Goal: Task Accomplishment & Management: Manage account settings

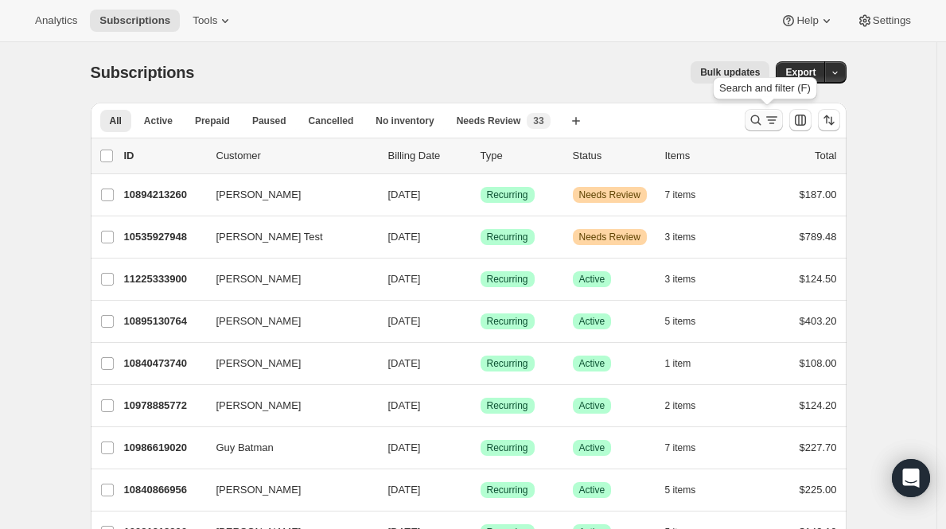
click at [771, 123] on icon "Search and filter results" at bounding box center [772, 120] width 16 height 16
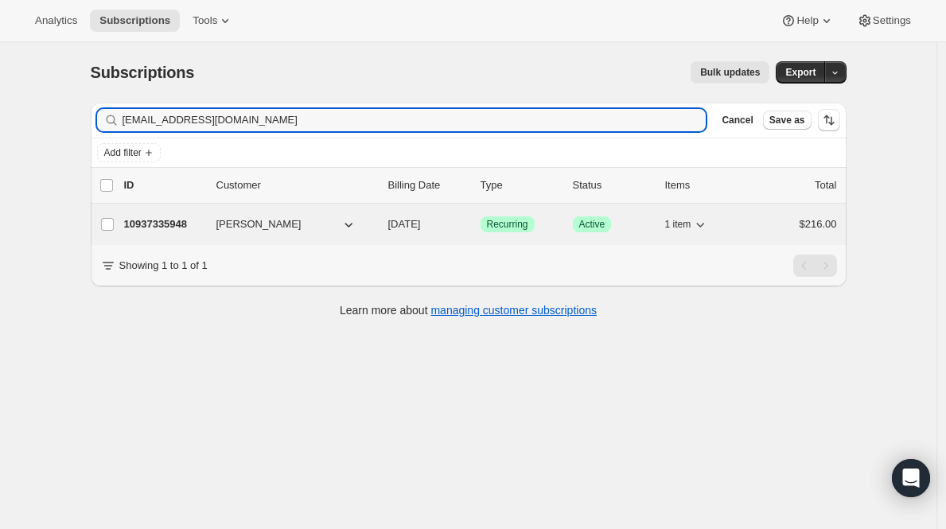
type input "twanaduncandds@sbcglobal.net"
click at [158, 224] on p "10937335948" at bounding box center [164, 224] width 80 height 16
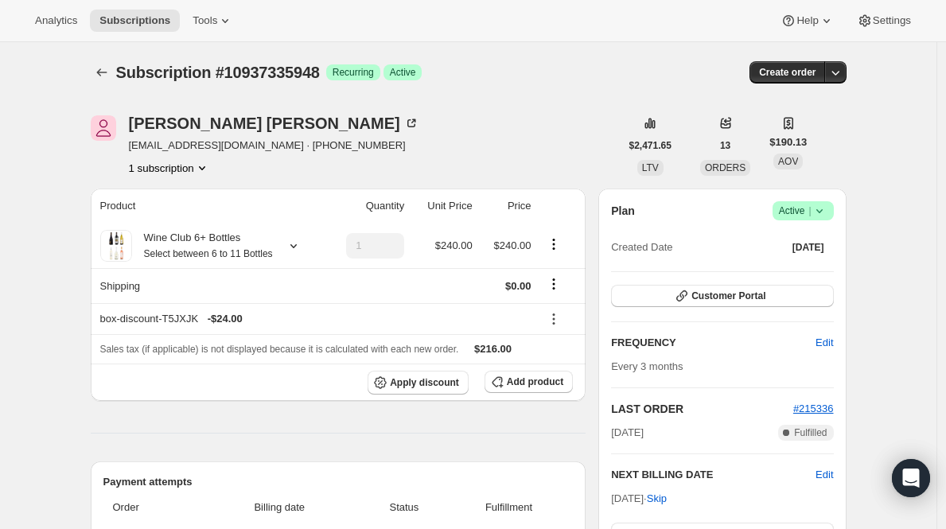
click at [815, 212] on icon at bounding box center [820, 211] width 16 height 16
click at [799, 267] on span "Cancel subscription" at bounding box center [803, 269] width 90 height 12
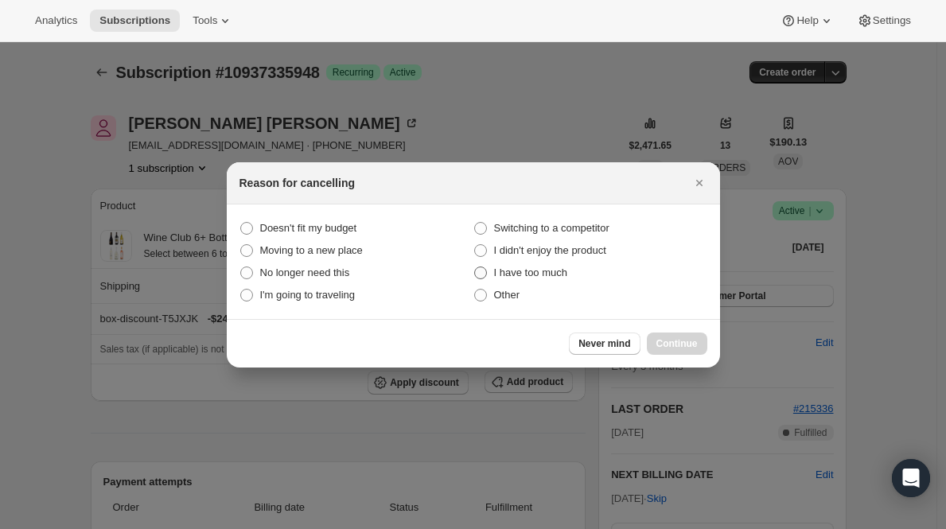
drag, startPoint x: 560, startPoint y: 251, endPoint x: 595, endPoint y: 275, distance: 42.8
click at [560, 251] on span "I didn't enjoy the product" at bounding box center [550, 250] width 112 height 12
click at [475, 245] on product "I didn't enjoy the product" at bounding box center [474, 244] width 1 height 1
radio product "true"
click at [670, 337] on button "Continue" at bounding box center [677, 344] width 60 height 22
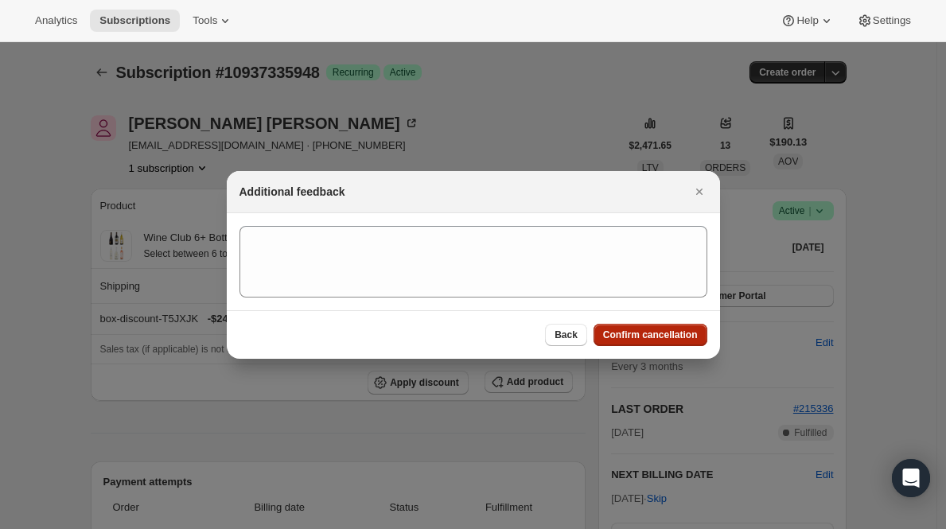
click at [670, 337] on span "Confirm cancellation" at bounding box center [650, 335] width 95 height 13
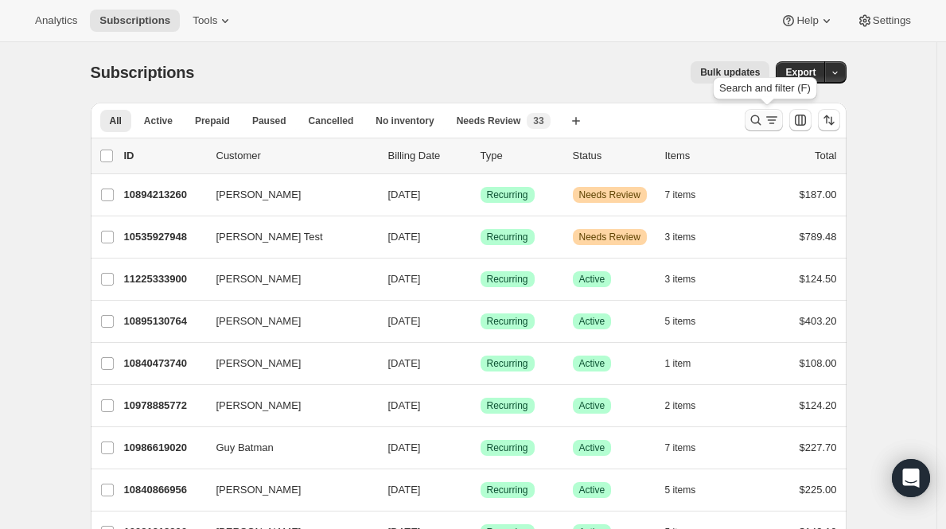
click at [762, 115] on icon "Search and filter results" at bounding box center [756, 120] width 16 height 16
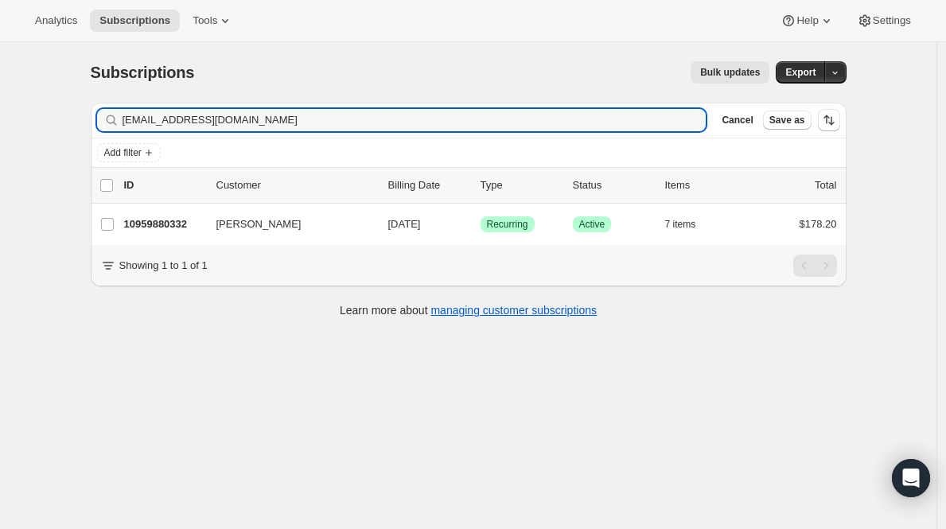
type input "only1plove2016@yahoo.com"
click at [164, 222] on p "10959880332" at bounding box center [164, 224] width 80 height 16
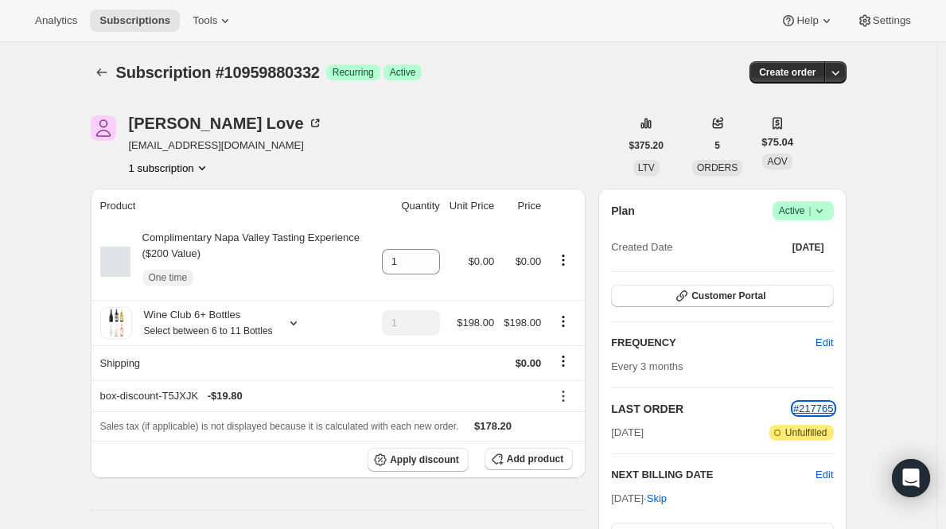
click at [809, 408] on span "#217765" at bounding box center [813, 409] width 41 height 12
click at [806, 210] on span "Active |" at bounding box center [803, 211] width 49 height 16
click at [793, 271] on span "Cancel subscription" at bounding box center [803, 269] width 90 height 12
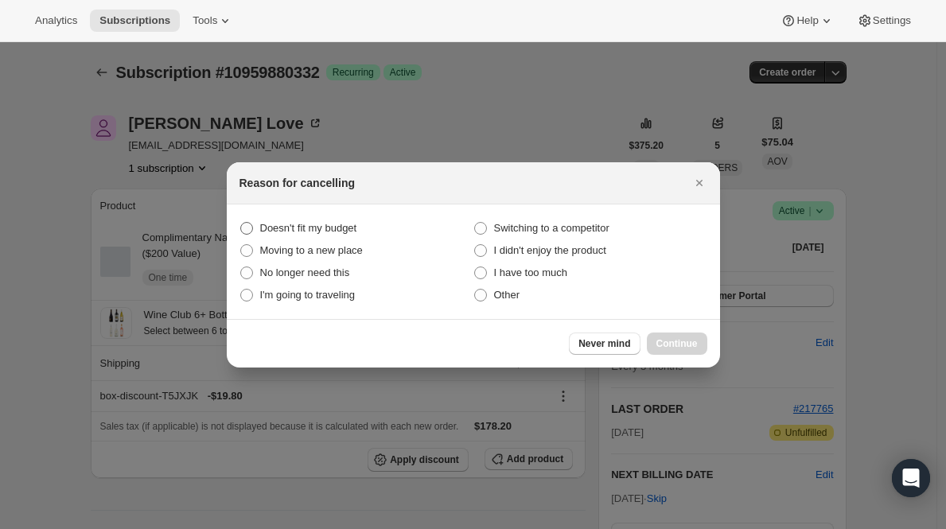
click at [311, 222] on span "Doesn't fit my budget" at bounding box center [308, 228] width 97 height 12
click at [241, 222] on budget "Doesn't fit my budget" at bounding box center [240, 222] width 1 height 1
radio budget "true"
click at [703, 345] on button "Continue" at bounding box center [677, 344] width 60 height 22
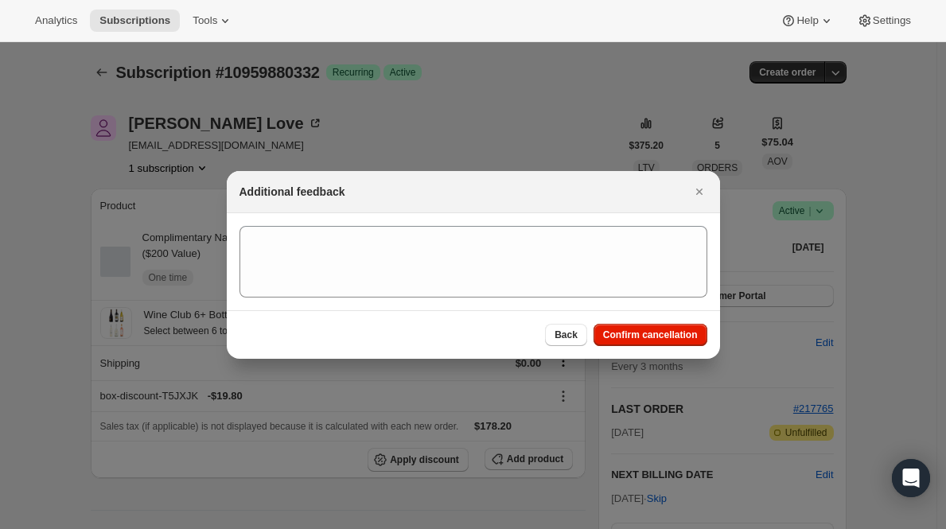
click at [699, 345] on div "Back Confirm cancellation" at bounding box center [473, 334] width 493 height 49
click at [699, 340] on button "Confirm cancellation" at bounding box center [651, 335] width 114 height 22
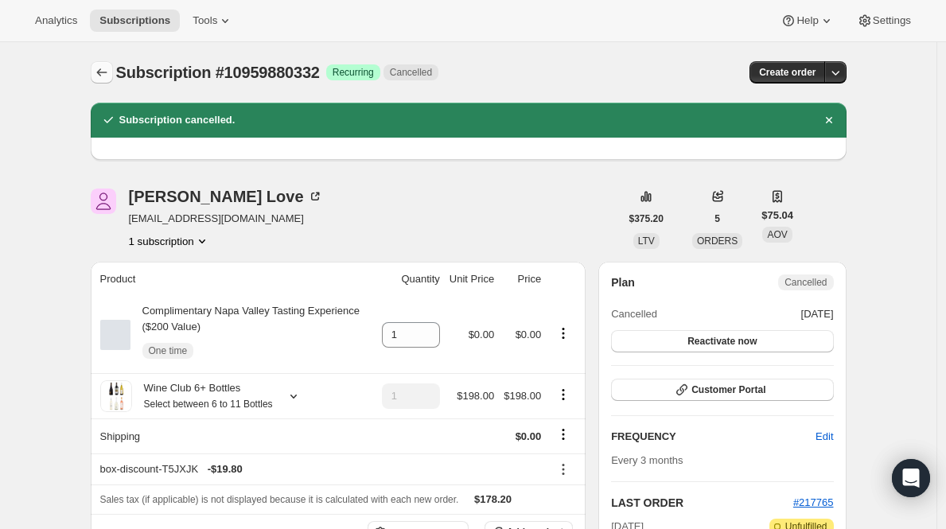
click at [110, 68] on icon "Subscriptions" at bounding box center [102, 72] width 16 height 16
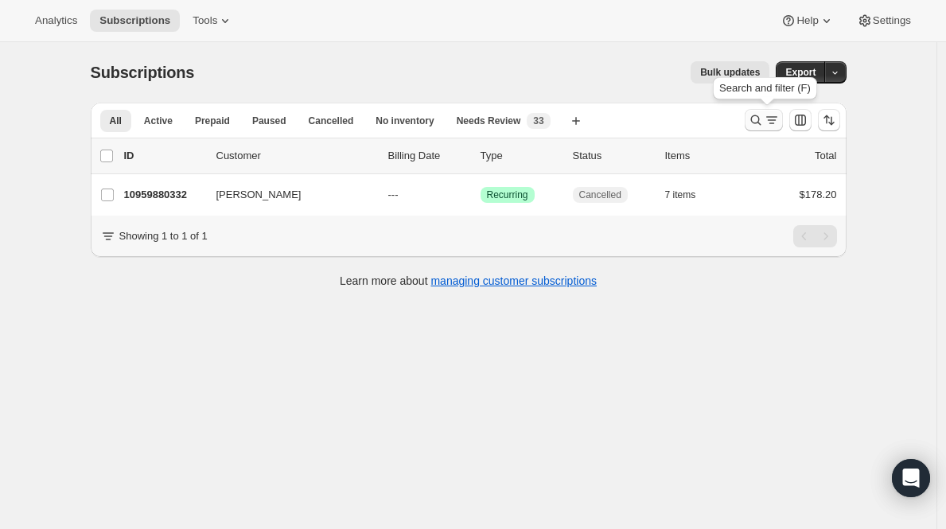
click at [761, 123] on icon "Search and filter results" at bounding box center [755, 120] width 10 height 10
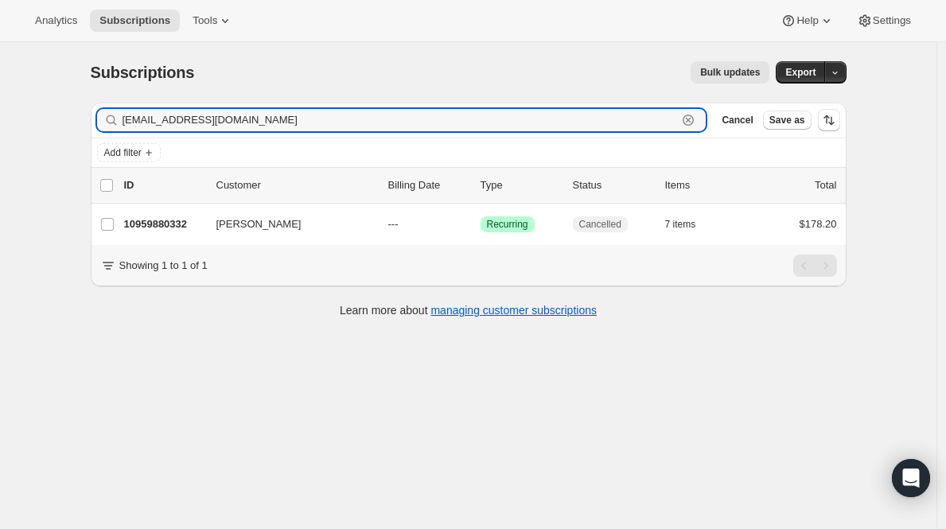
click at [696, 118] on icon "button" at bounding box center [688, 120] width 16 height 16
paste input "marni.loiacono@gmail.com"
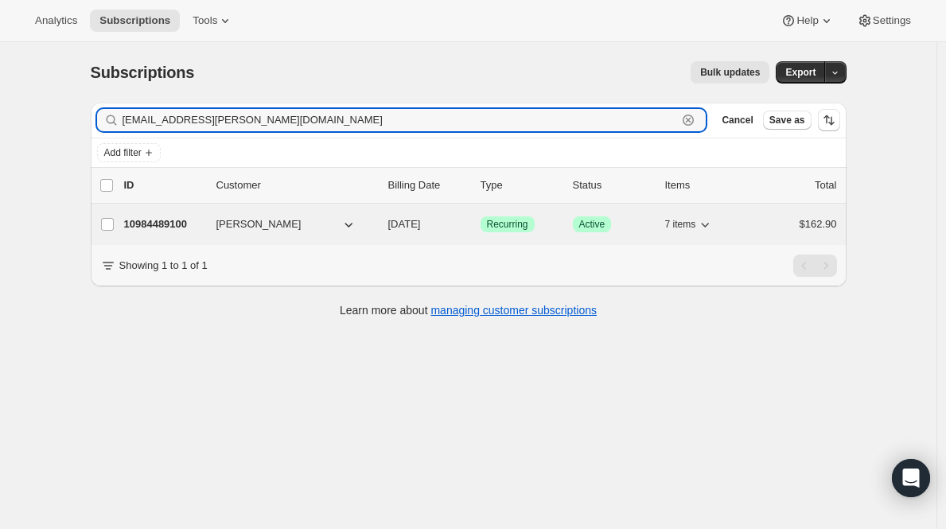
type input "marni.loiacono@gmail.com"
click at [162, 229] on p "10984489100" at bounding box center [164, 224] width 80 height 16
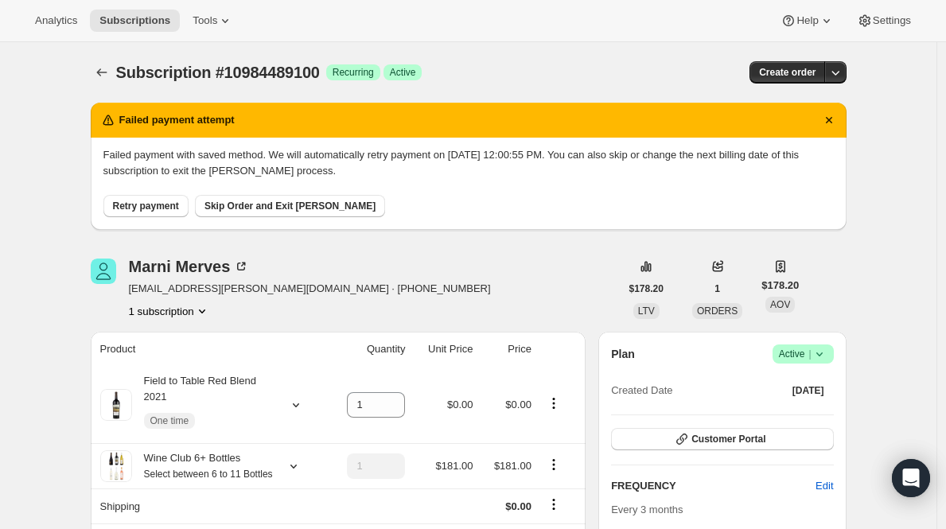
click at [796, 212] on div "Retry payment Skip Order and Exit Dunning" at bounding box center [468, 198] width 731 height 38
click at [816, 353] on icon at bounding box center [820, 354] width 16 height 16
click at [776, 403] on button "Cancel subscription" at bounding box center [802, 411] width 99 height 25
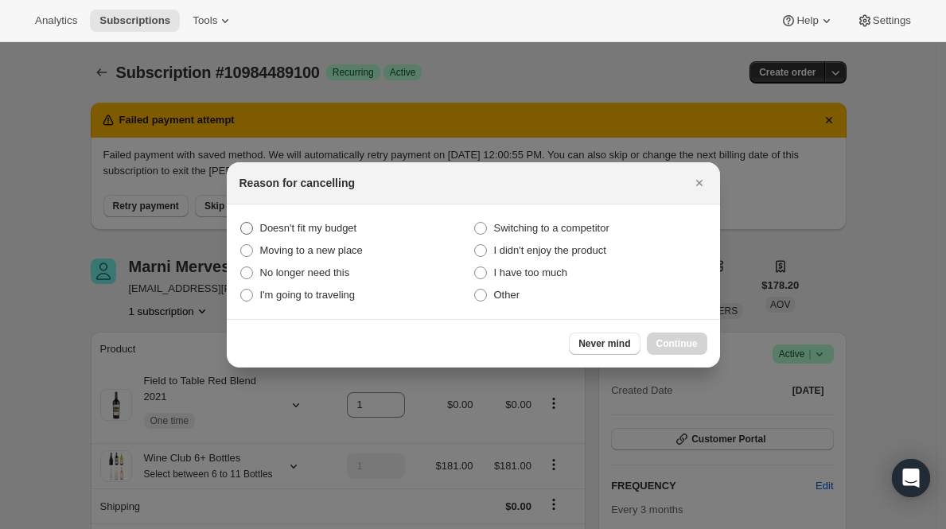
click at [319, 231] on span "Doesn't fit my budget" at bounding box center [308, 228] width 97 height 12
click at [241, 223] on budget "Doesn't fit my budget" at bounding box center [240, 222] width 1 height 1
radio budget "true"
click at [681, 346] on span "Continue" at bounding box center [677, 343] width 41 height 13
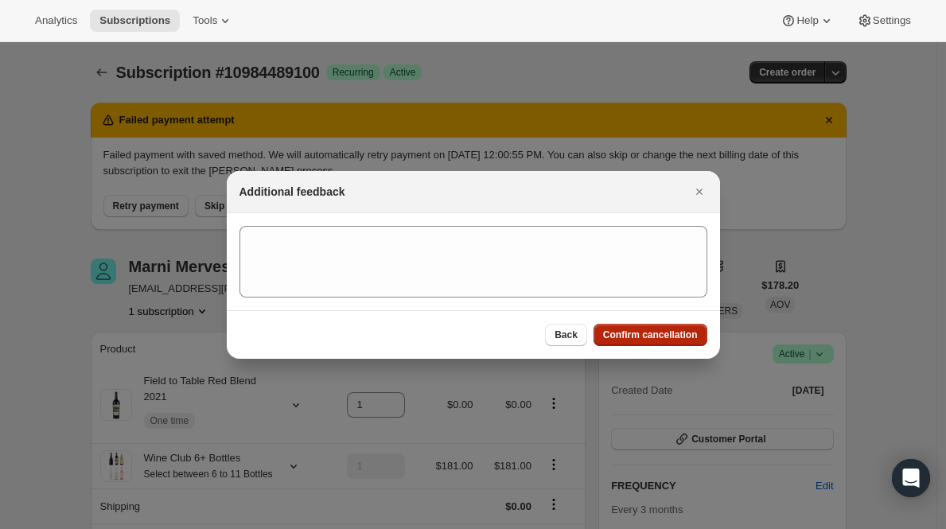
click at [681, 341] on button "Confirm cancellation" at bounding box center [651, 335] width 114 height 22
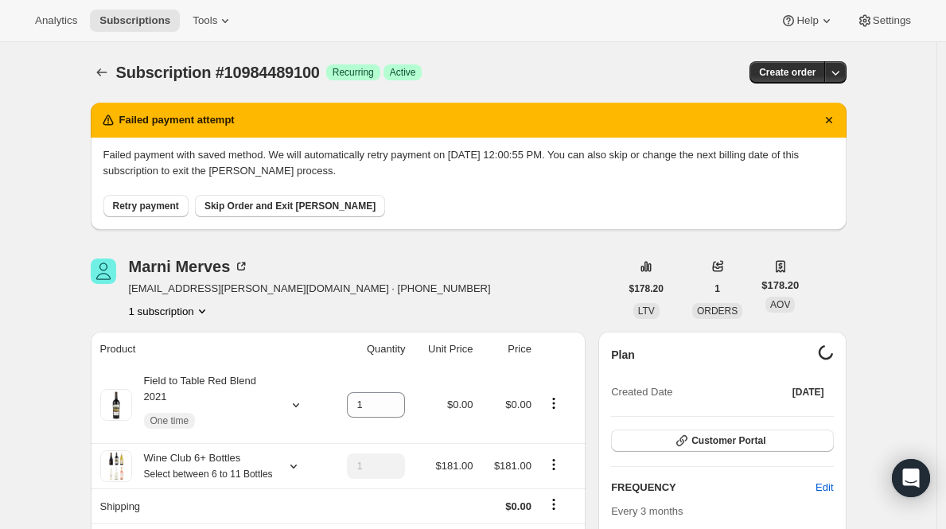
click at [281, 208] on span "Skip Order and Exit Dunning" at bounding box center [290, 206] width 171 height 13
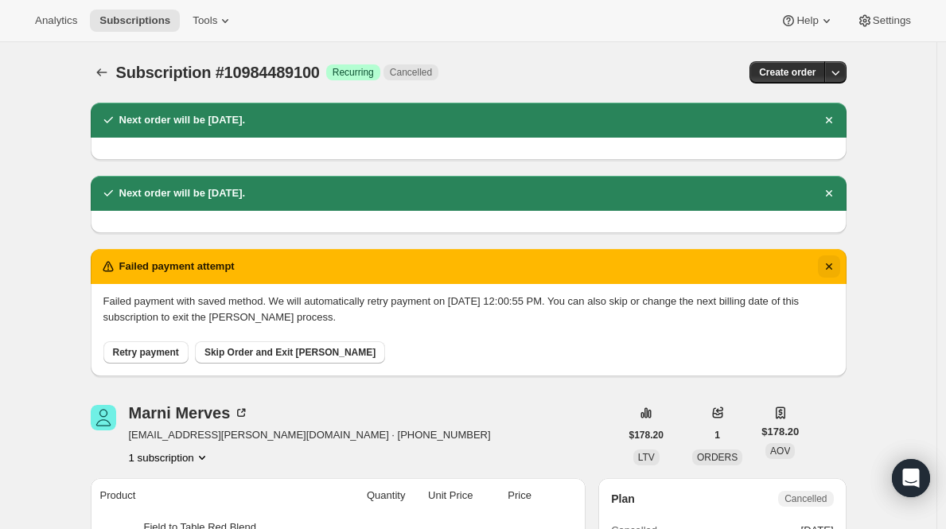
click at [833, 261] on icon "Dismiss notification" at bounding box center [829, 267] width 16 height 16
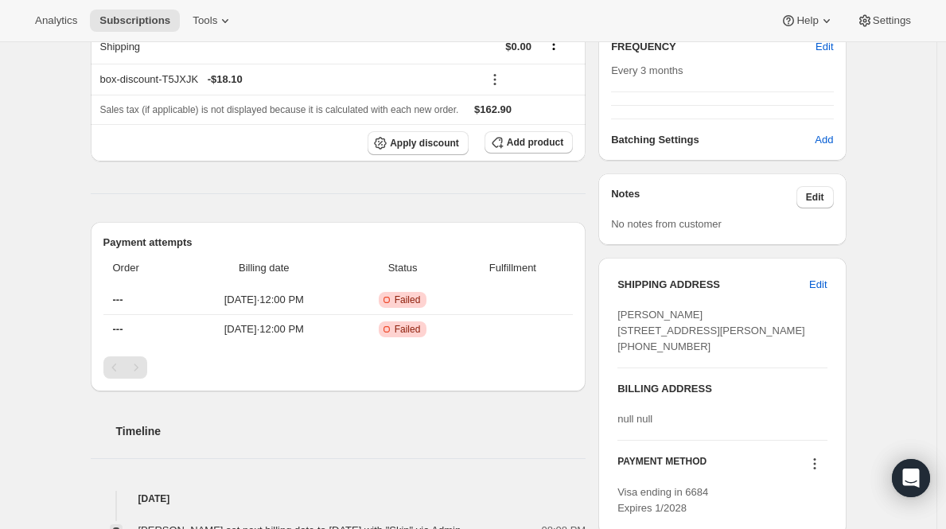
scroll to position [464, 0]
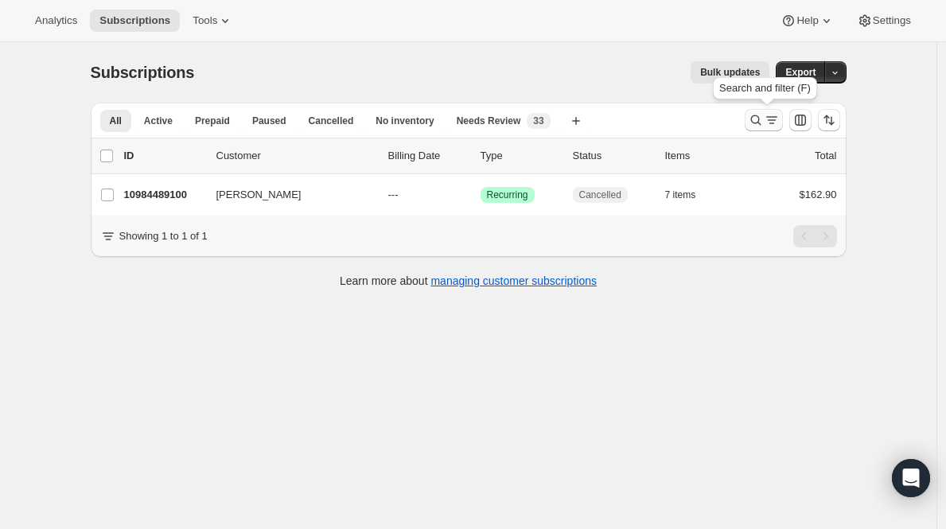
click at [758, 119] on icon "Search and filter results" at bounding box center [756, 120] width 16 height 16
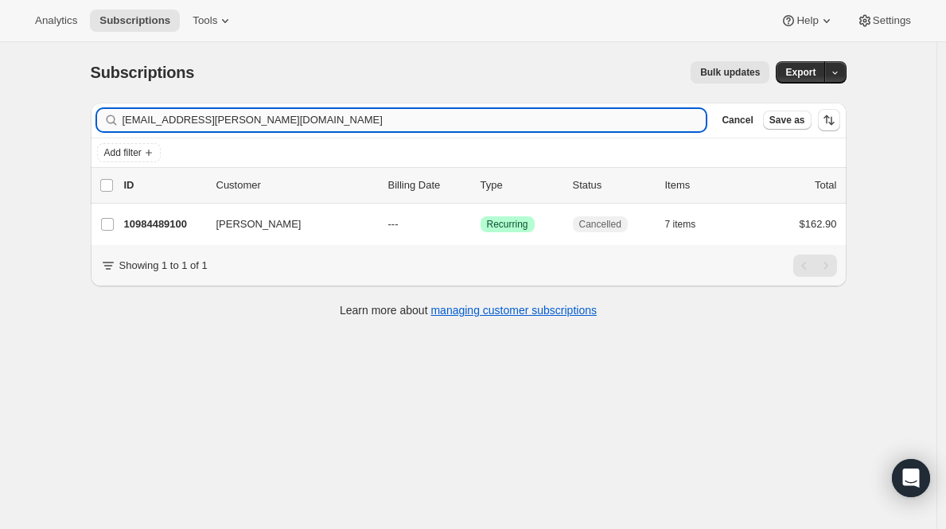
click at [363, 115] on input "marni.loiacono@gmail.com" at bounding box center [415, 120] width 584 height 22
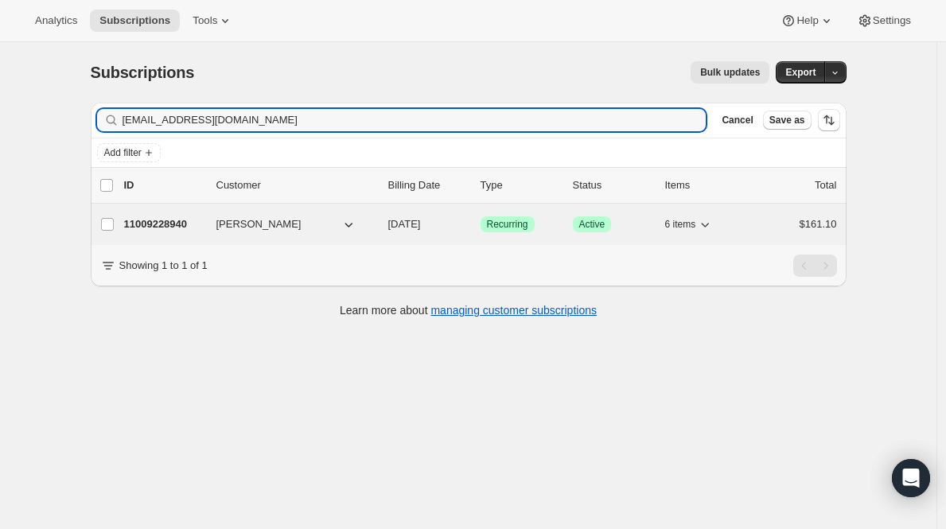
type input "kcpanda1982@yahoo.com"
click at [161, 228] on p "11009228940" at bounding box center [164, 224] width 80 height 16
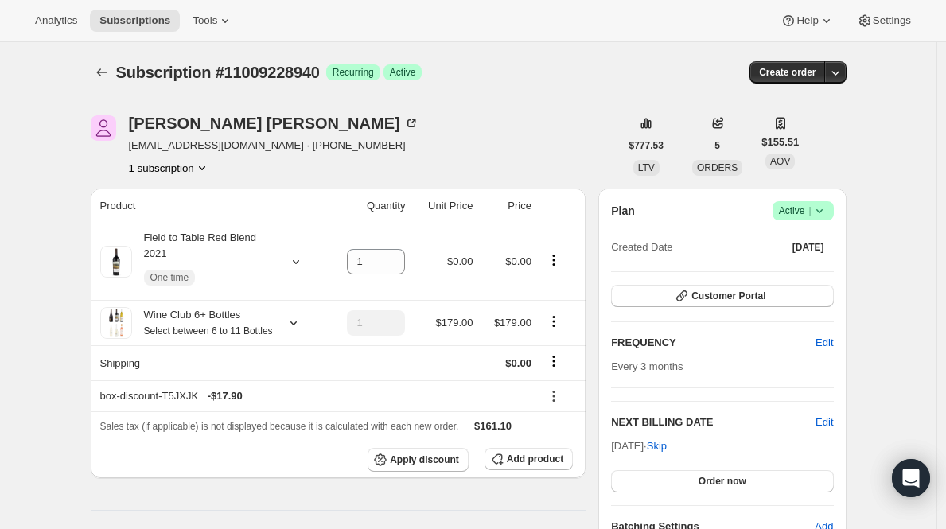
click at [789, 227] on div "Plan Success Active | Created Date Oct 16, 2021" at bounding box center [722, 229] width 222 height 57
click at [798, 210] on span "Active |" at bounding box center [803, 211] width 49 height 16
click at [782, 274] on span "Cancel subscription" at bounding box center [803, 269] width 90 height 12
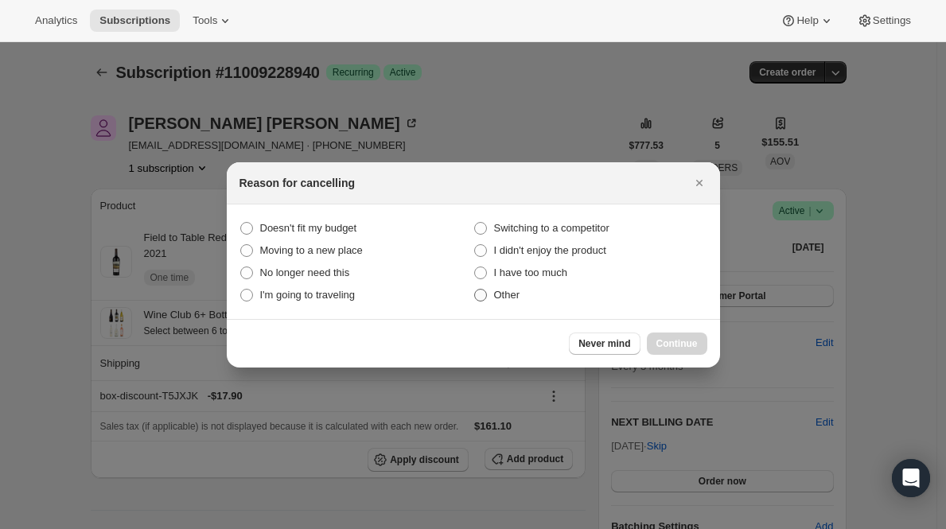
click at [507, 306] on label "Other" at bounding box center [590, 295] width 234 height 22
click at [475, 290] on input "Other" at bounding box center [474, 289] width 1 height 1
radio input "true"
click at [676, 340] on span "Continue" at bounding box center [677, 343] width 41 height 13
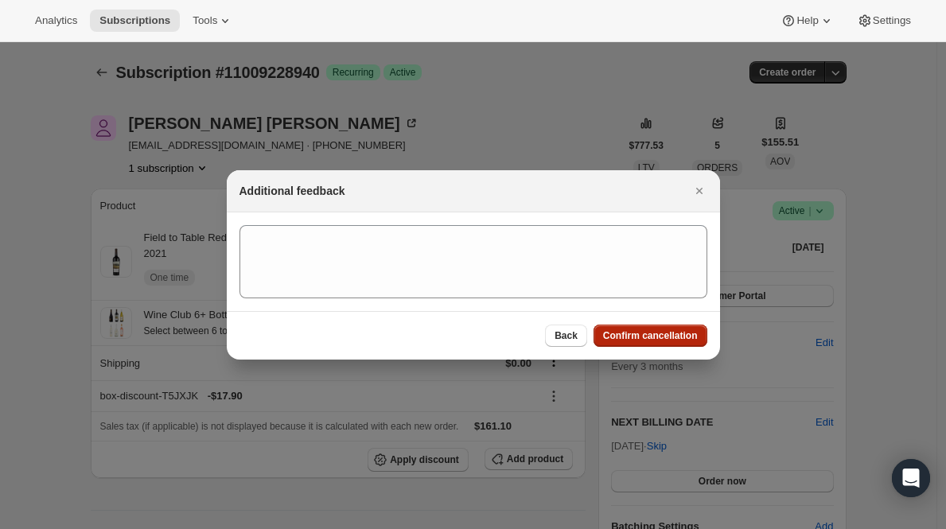
click at [676, 340] on span "Confirm cancellation" at bounding box center [650, 335] width 95 height 13
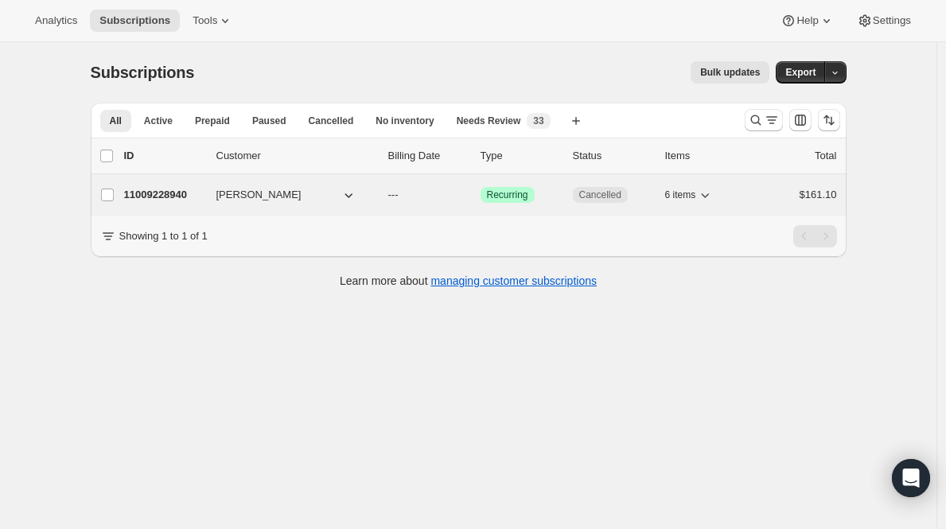
click at [161, 199] on p "11009228940" at bounding box center [164, 195] width 80 height 16
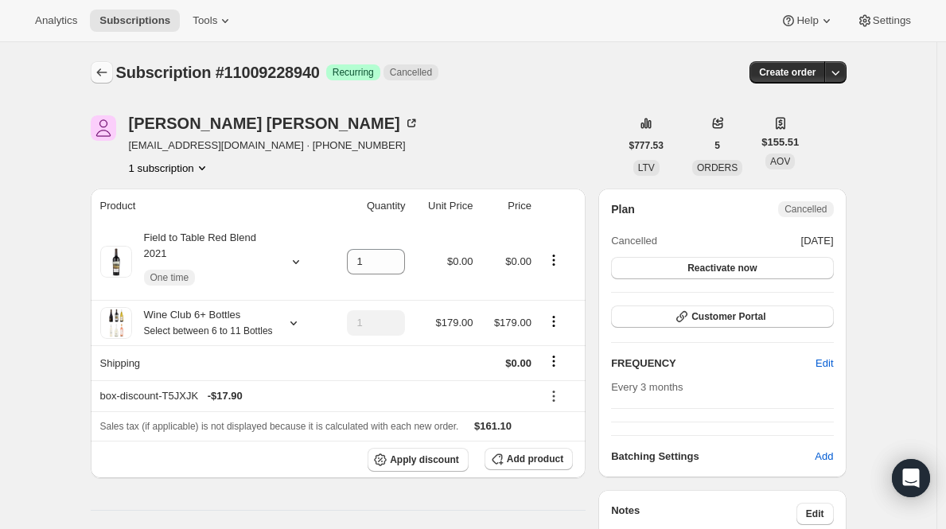
click at [107, 61] on button "Subscriptions" at bounding box center [102, 72] width 22 height 22
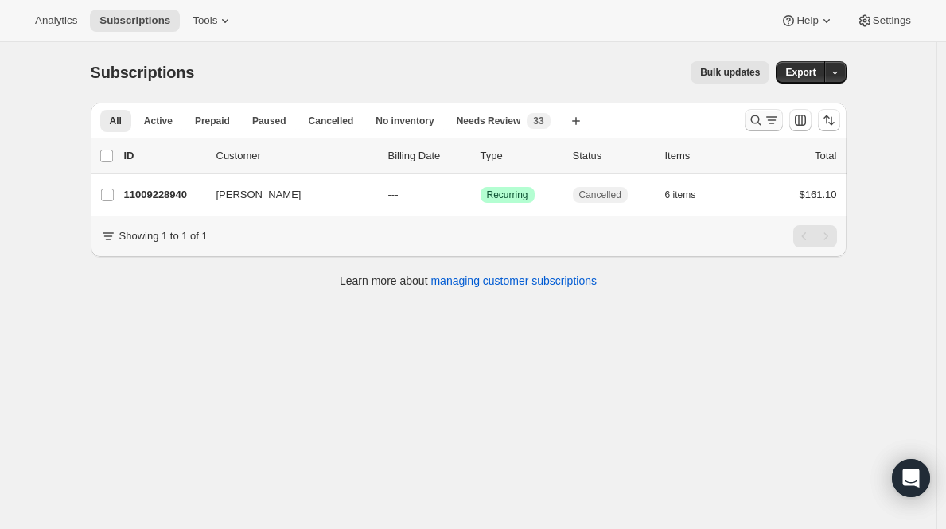
click at [758, 119] on icon "Search and filter results" at bounding box center [756, 120] width 16 height 16
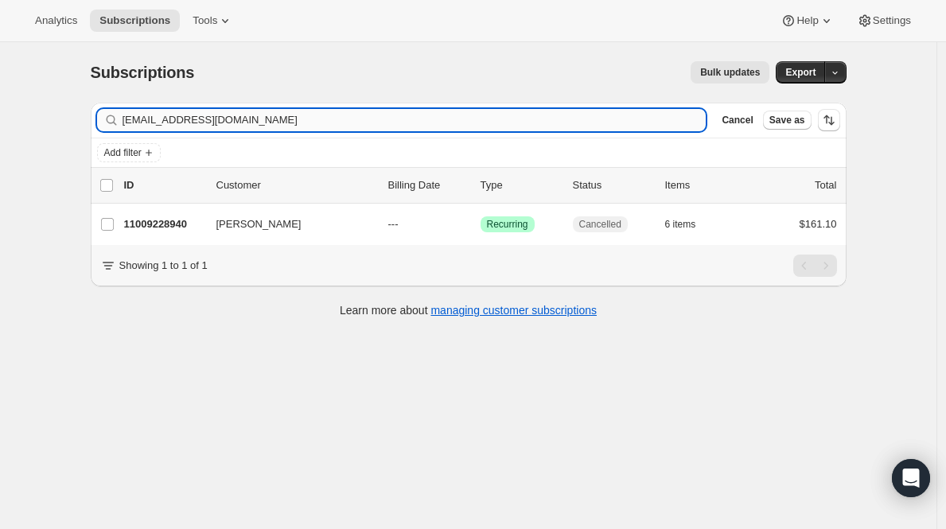
click at [516, 116] on input "[EMAIL_ADDRESS][DOMAIN_NAME]" at bounding box center [415, 120] width 584 height 22
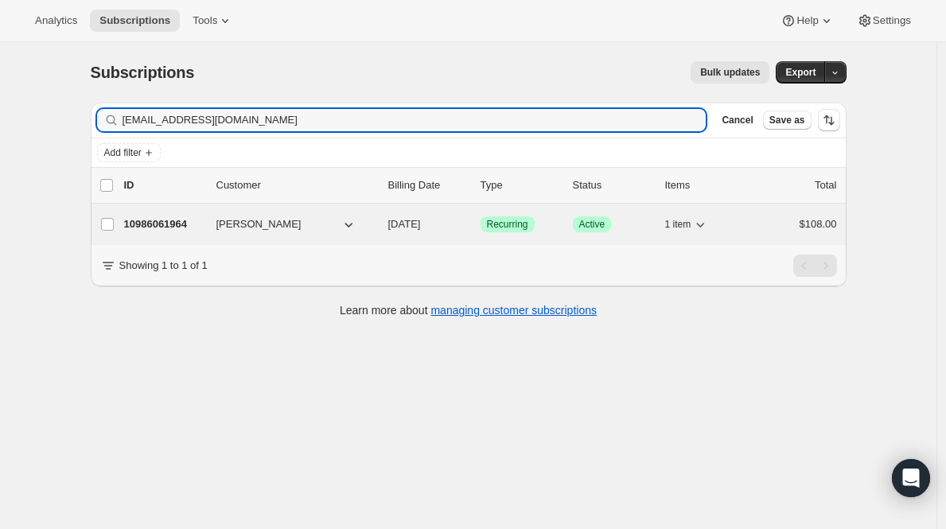
type input "[EMAIL_ADDRESS][DOMAIN_NAME]"
click at [179, 228] on p "10986061964" at bounding box center [164, 224] width 80 height 16
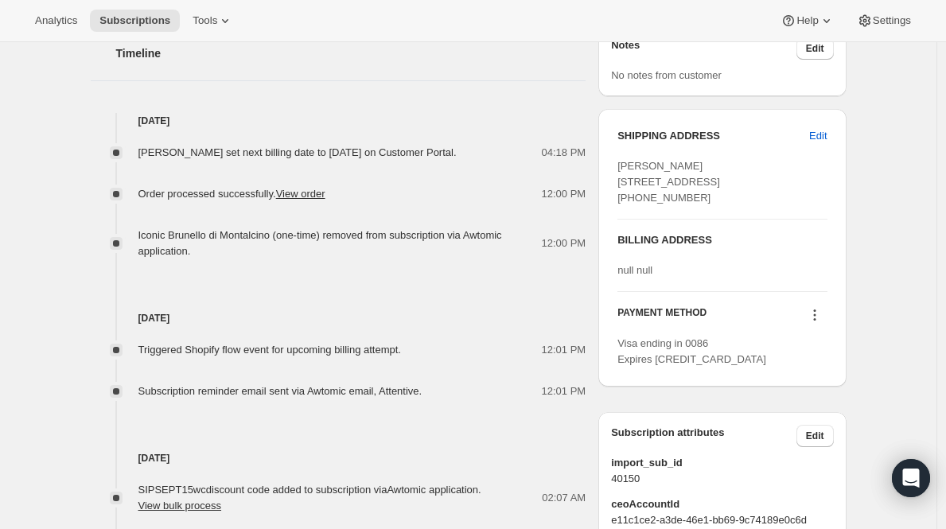
scroll to position [579, 0]
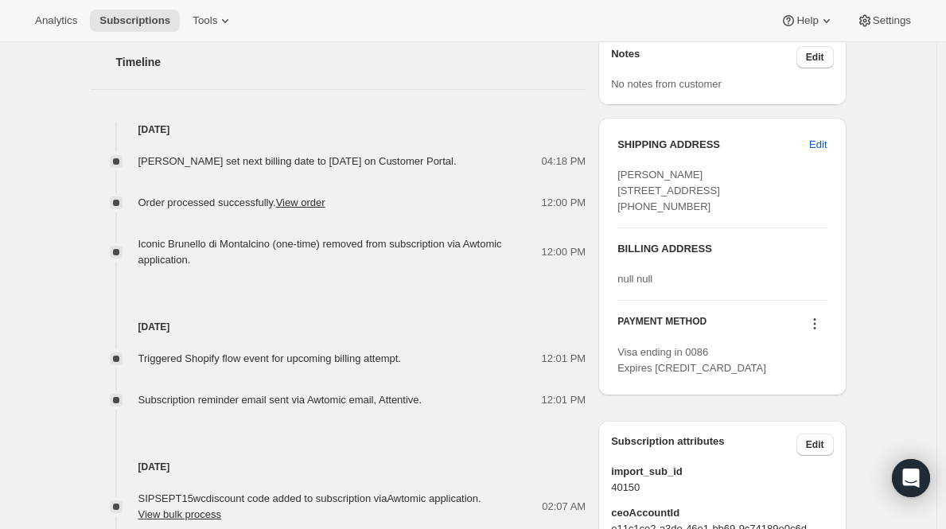
drag, startPoint x: 944, startPoint y: 217, endPoint x: 951, endPoint y: 160, distance: 57.7
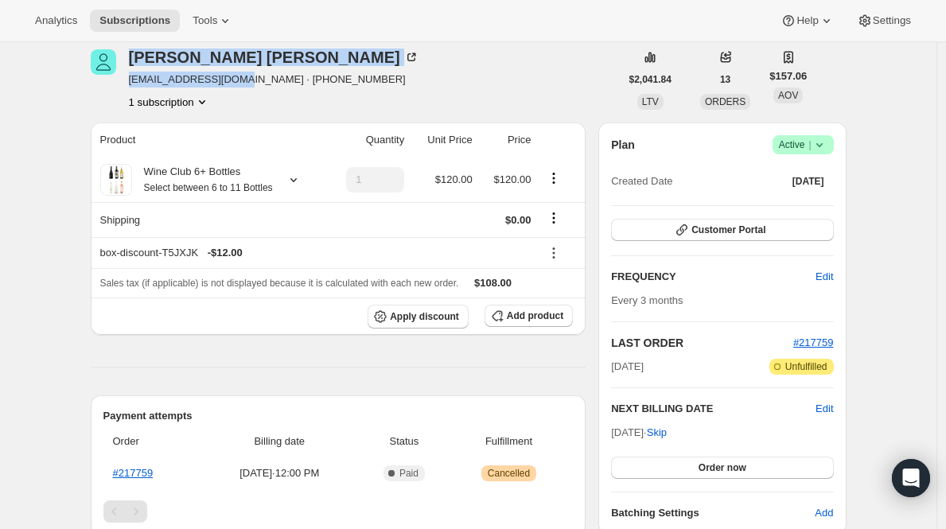
drag, startPoint x: 127, startPoint y: 81, endPoint x: 238, endPoint y: 82, distance: 111.4
click at [237, 82] on div "[PERSON_NAME] [EMAIL_ADDRESS][DOMAIN_NAME] · [PHONE_NUMBER] 1 subscription" at bounding box center [355, 79] width 529 height 60
click at [238, 82] on span "[EMAIL_ADDRESS][DOMAIN_NAME] · [PHONE_NUMBER]" at bounding box center [274, 80] width 290 height 16
drag, startPoint x: 250, startPoint y: 82, endPoint x: 131, endPoint y: 82, distance: 118.6
click at [131, 82] on div "Melissa Cannon lizrcannon@hotmail.com · +16786989545 1 subscription" at bounding box center [355, 79] width 529 height 60
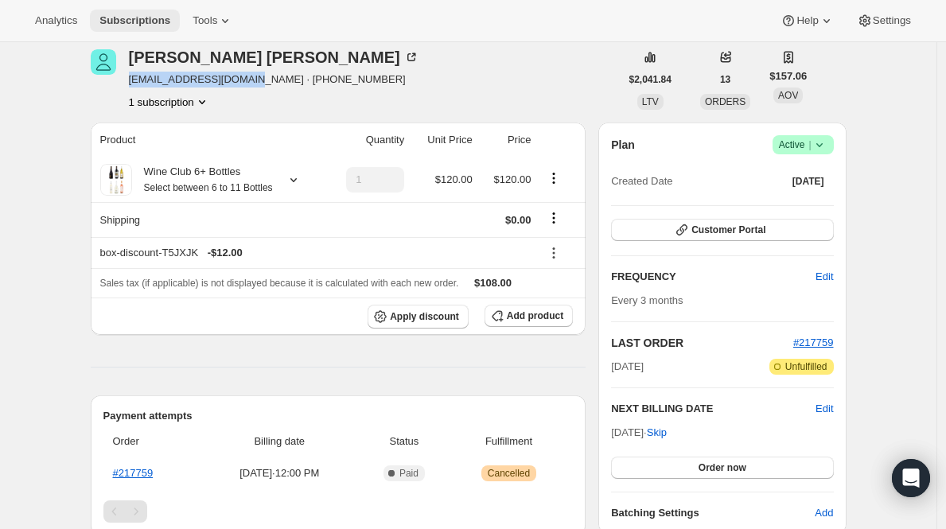
copy span "[EMAIL_ADDRESS][DOMAIN_NAME]"
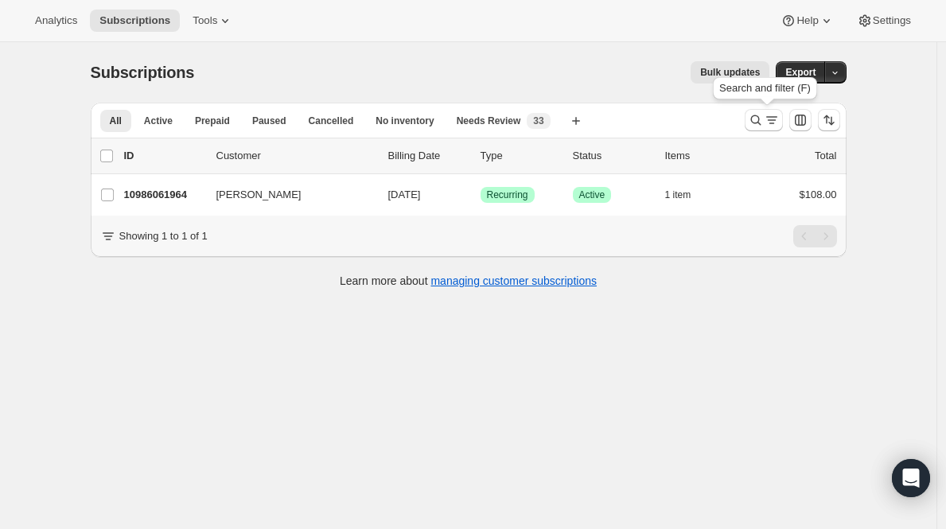
click at [777, 111] on button "Search and filter results" at bounding box center [764, 120] width 38 height 22
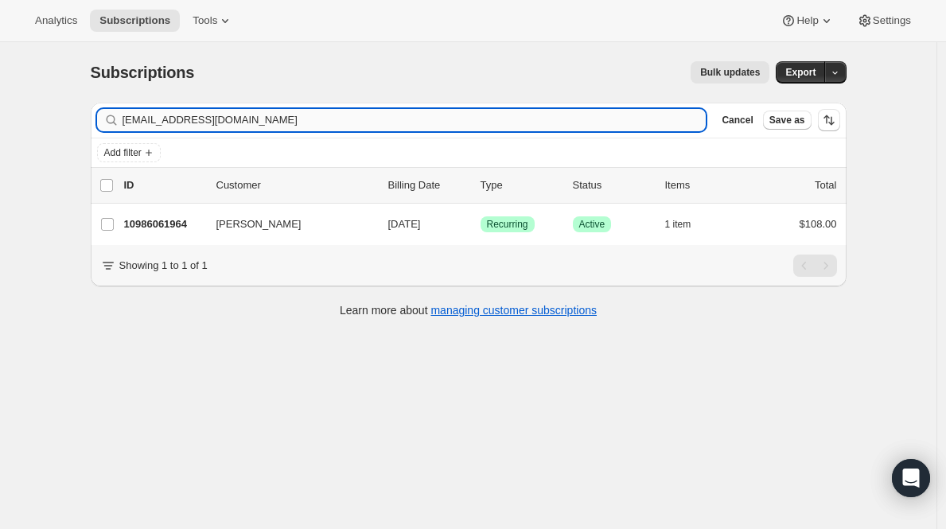
click at [480, 119] on input "[EMAIL_ADDRESS][DOMAIN_NAME]" at bounding box center [415, 120] width 584 height 22
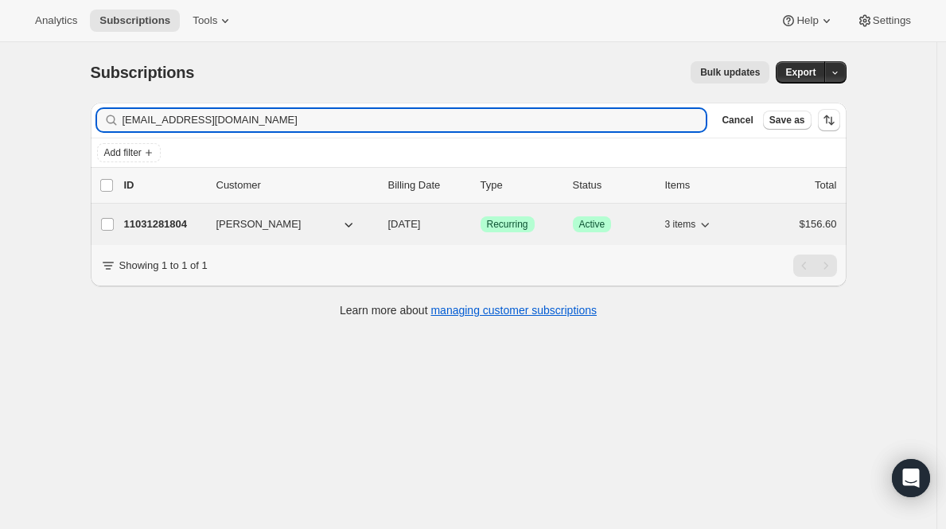
type input "[EMAIL_ADDRESS][DOMAIN_NAME]"
click at [185, 228] on p "11031281804" at bounding box center [164, 224] width 80 height 16
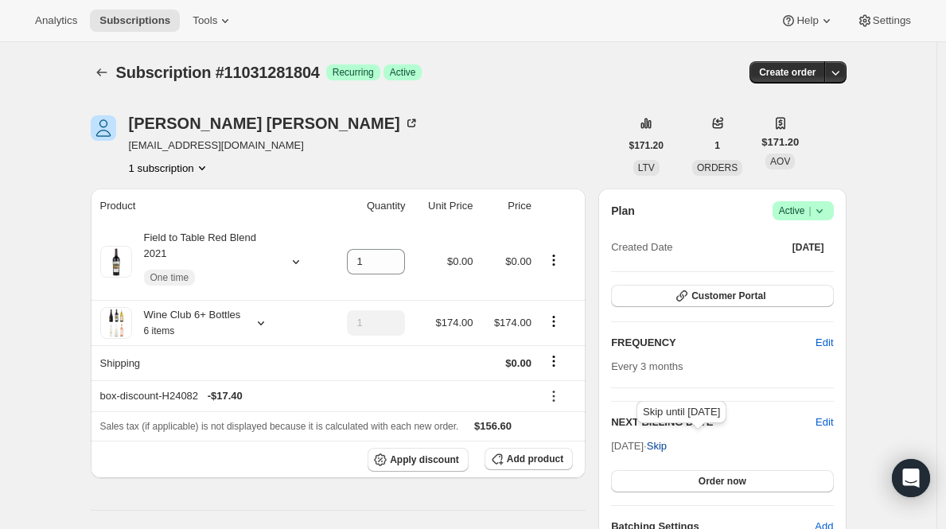
click at [667, 444] on span "Skip" at bounding box center [657, 446] width 20 height 16
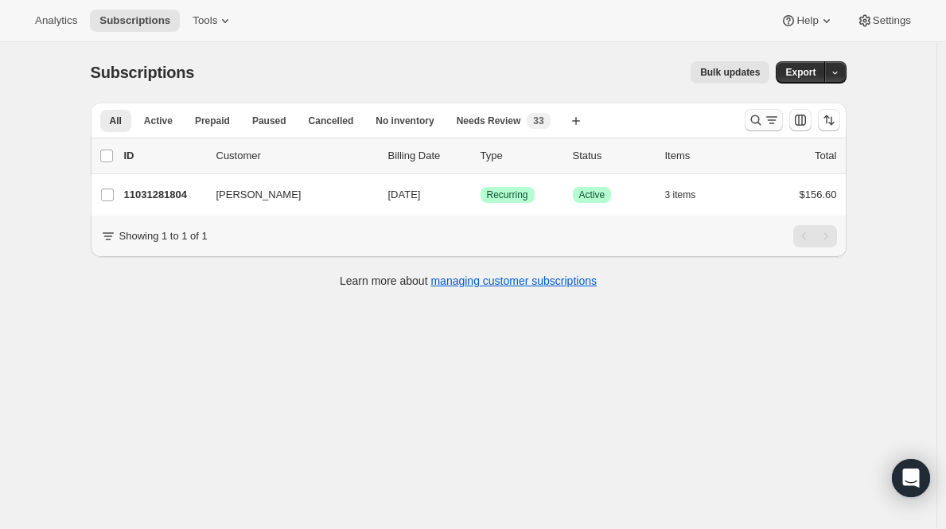
click at [764, 121] on icon "Search and filter results" at bounding box center [756, 120] width 16 height 16
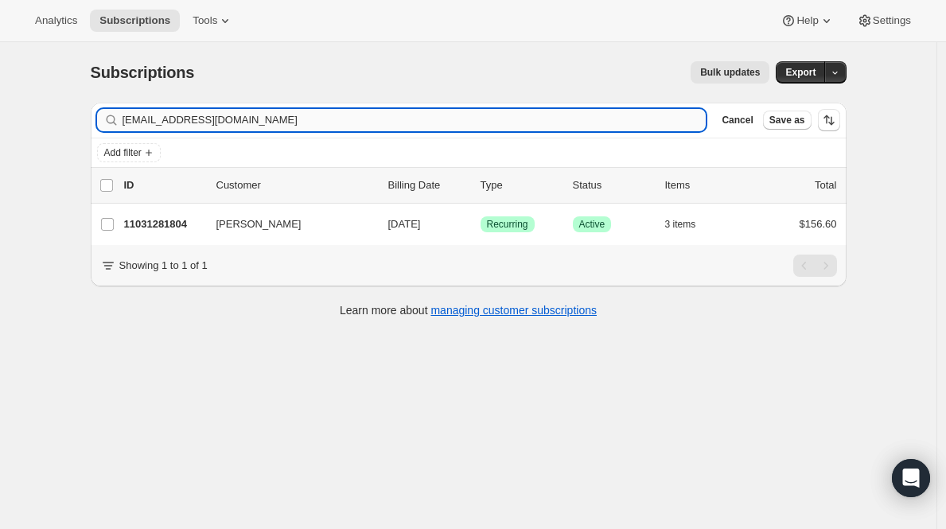
click at [446, 123] on input "[EMAIL_ADDRESS][DOMAIN_NAME]" at bounding box center [415, 120] width 584 height 22
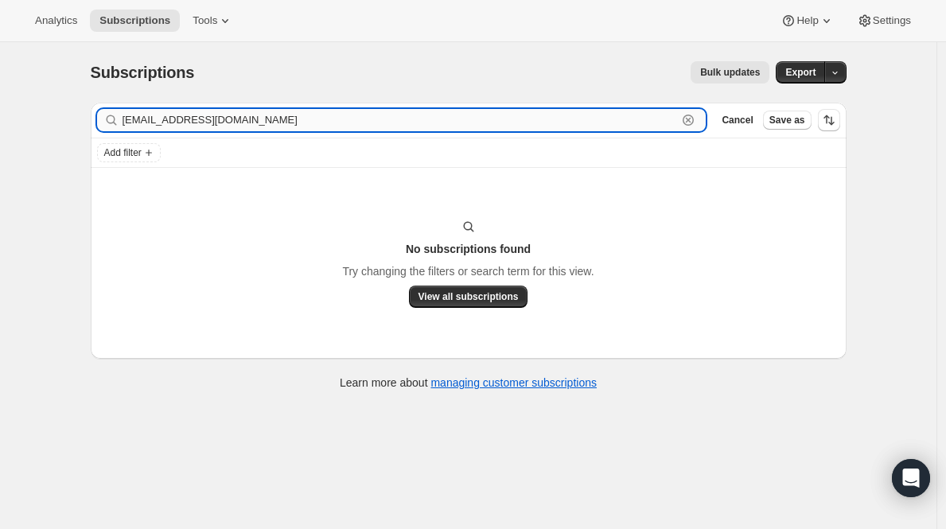
click at [270, 124] on input "[EMAIL_ADDRESS][DOMAIN_NAME]" at bounding box center [400, 120] width 555 height 22
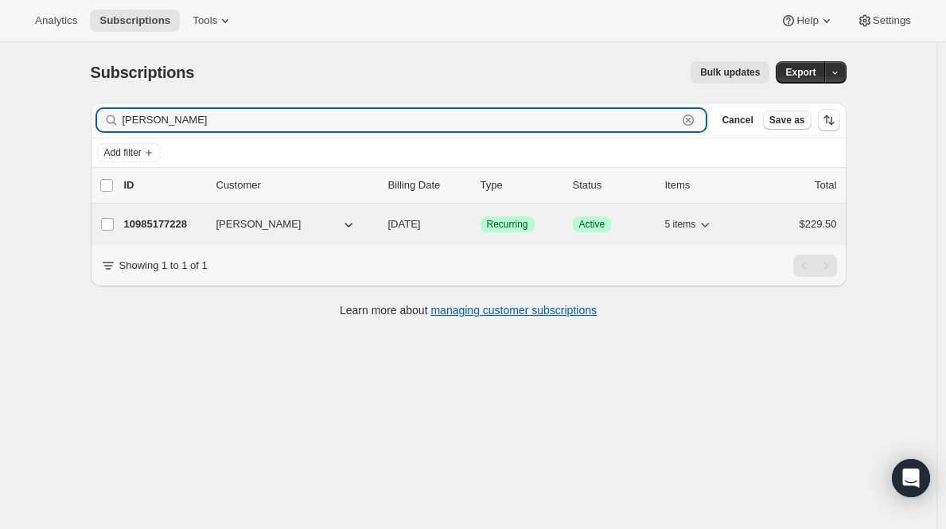
type input "[PERSON_NAME]"
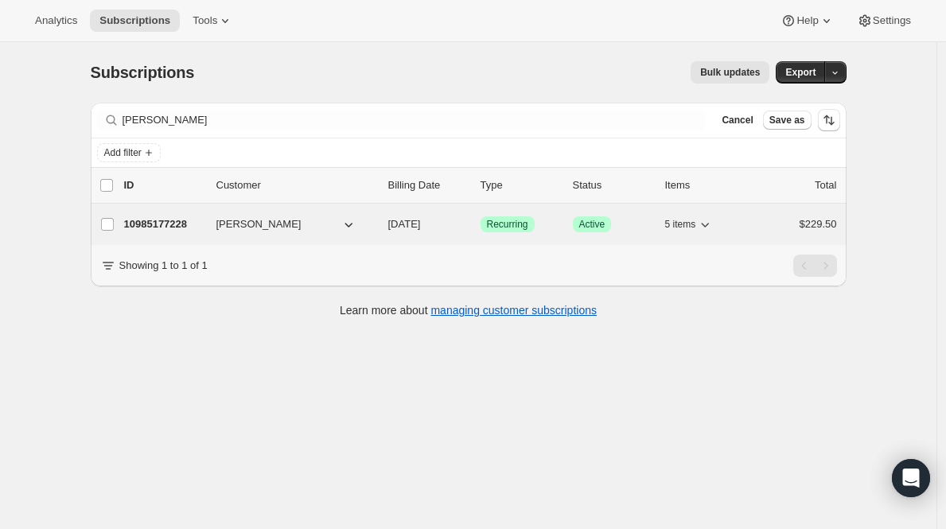
click at [156, 218] on p "10985177228" at bounding box center [164, 224] width 80 height 16
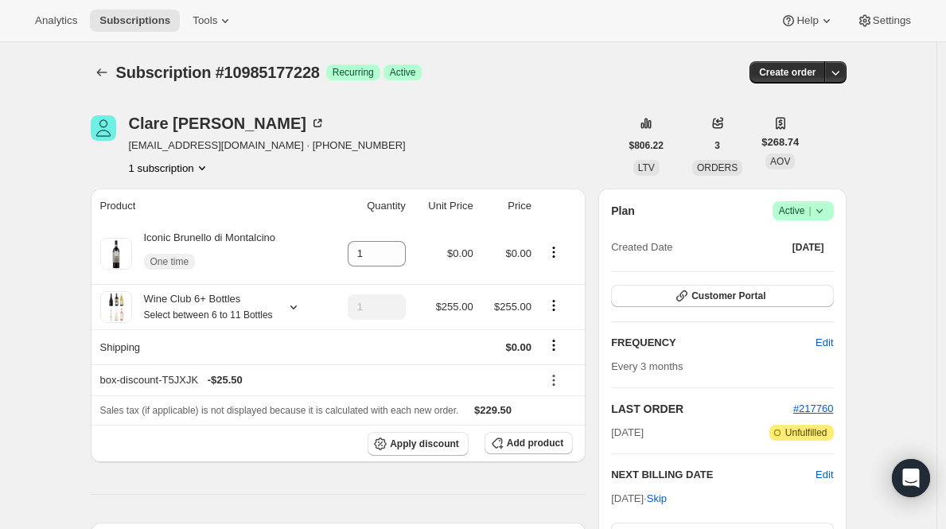
click at [796, 210] on span "Active |" at bounding box center [803, 211] width 49 height 16
click at [784, 265] on span "Cancel subscription" at bounding box center [803, 269] width 90 height 12
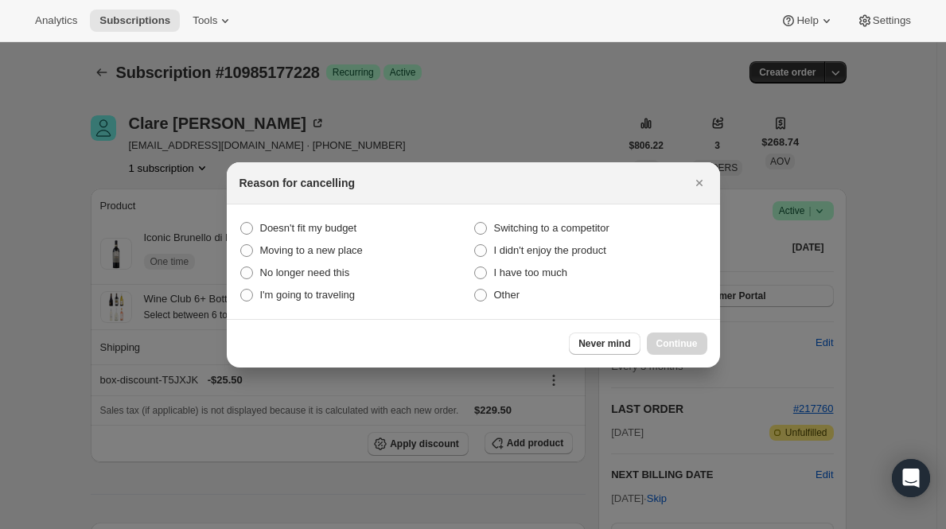
drag, startPoint x: 513, startPoint y: 292, endPoint x: 618, endPoint y: 311, distance: 106.8
click at [513, 292] on span "Other" at bounding box center [507, 295] width 26 height 12
click at [475, 290] on input "Other" at bounding box center [474, 289] width 1 height 1
radio input "true"
click at [680, 341] on span "Continue" at bounding box center [677, 343] width 41 height 13
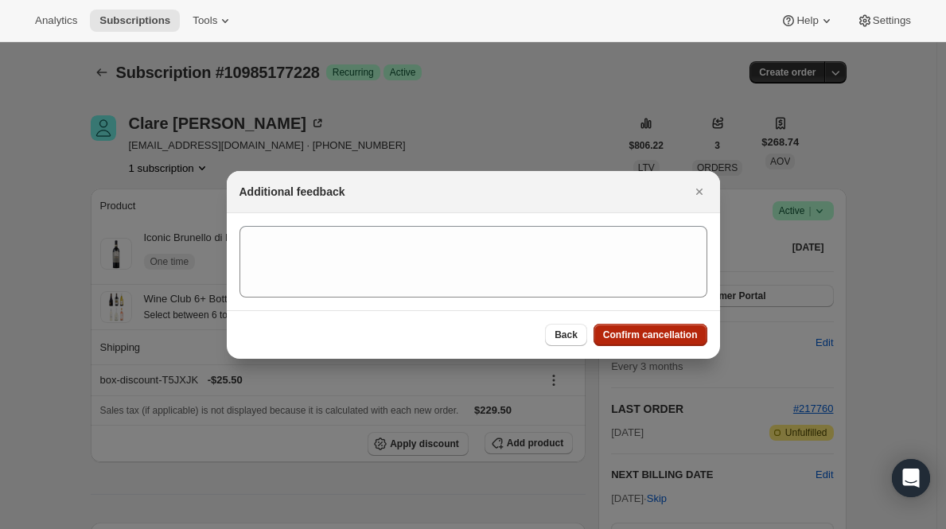
click at [680, 341] on button "Confirm cancellation" at bounding box center [651, 335] width 114 height 22
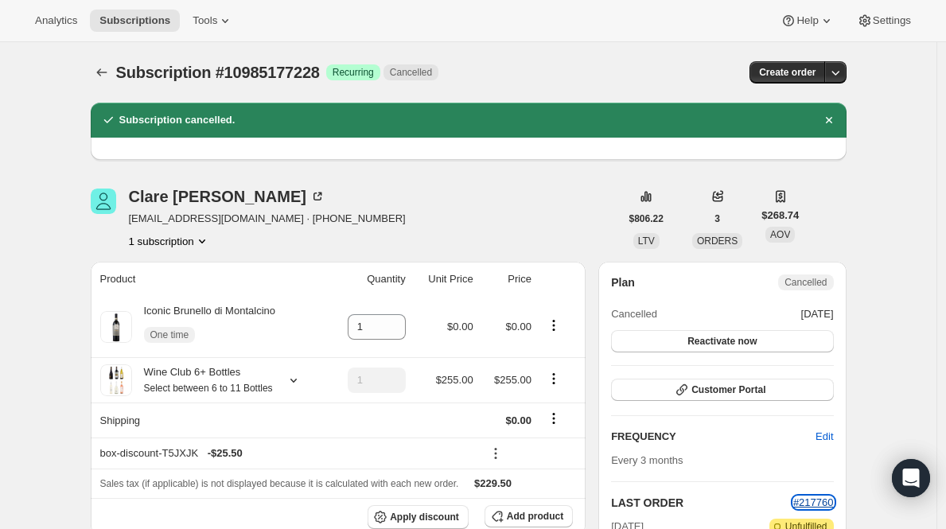
click at [810, 502] on span "#217760" at bounding box center [813, 503] width 41 height 12
drag, startPoint x: 150, startPoint y: 220, endPoint x: 258, endPoint y: 226, distance: 107.6
click at [258, 226] on div "[PERSON_NAME] [EMAIL_ADDRESS][DOMAIN_NAME] · [PHONE_NUMBER] 1 subscription" at bounding box center [355, 219] width 529 height 60
copy span "[EMAIL_ADDRESS][DOMAIN_NAME]"
